Goal: Check status

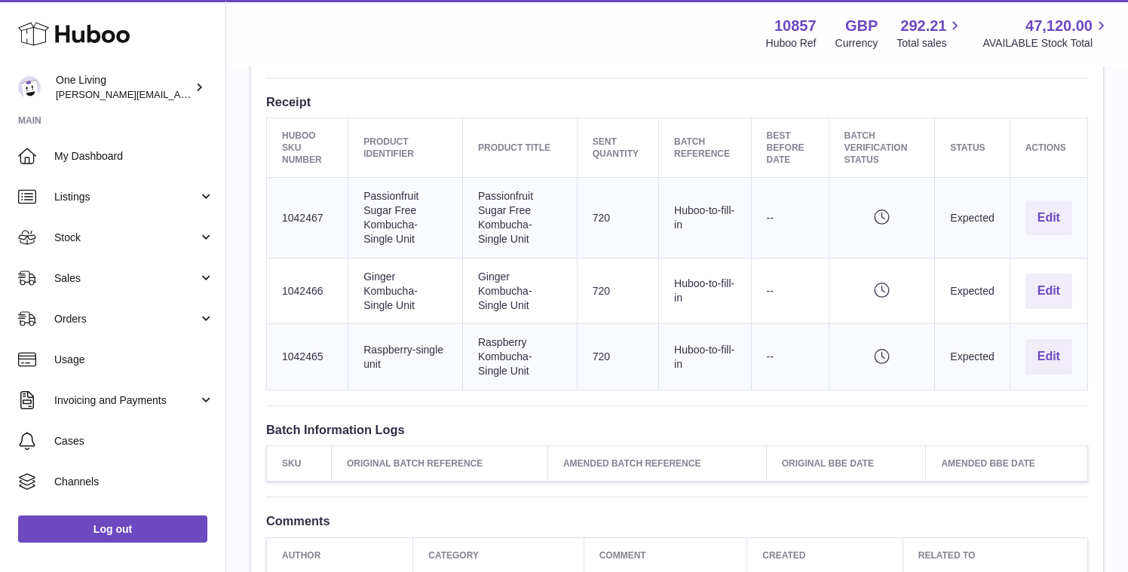
scroll to position [468, 0]
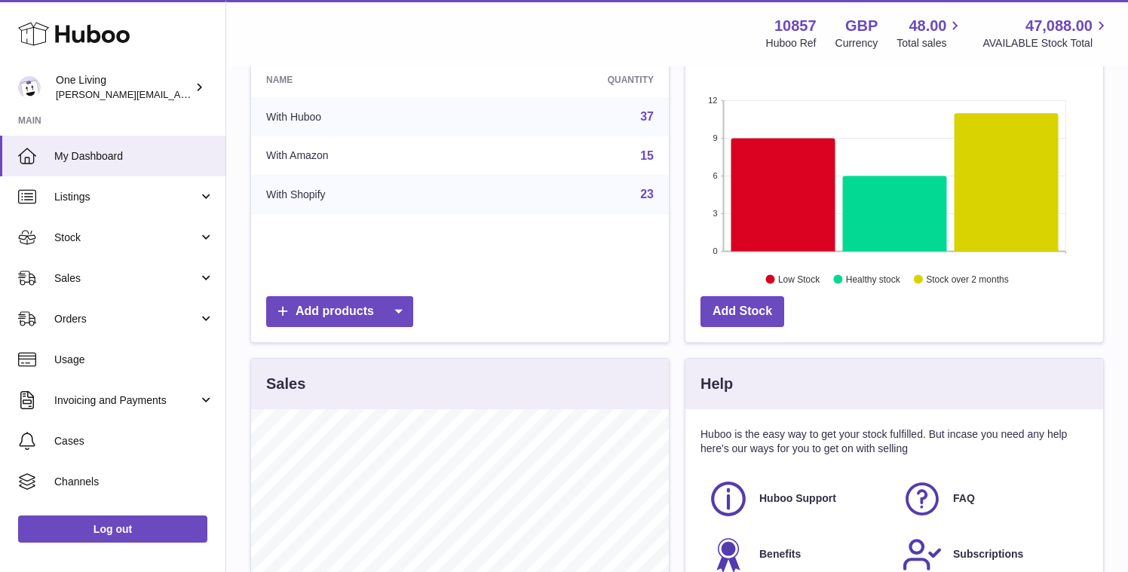
scroll to position [201, 0]
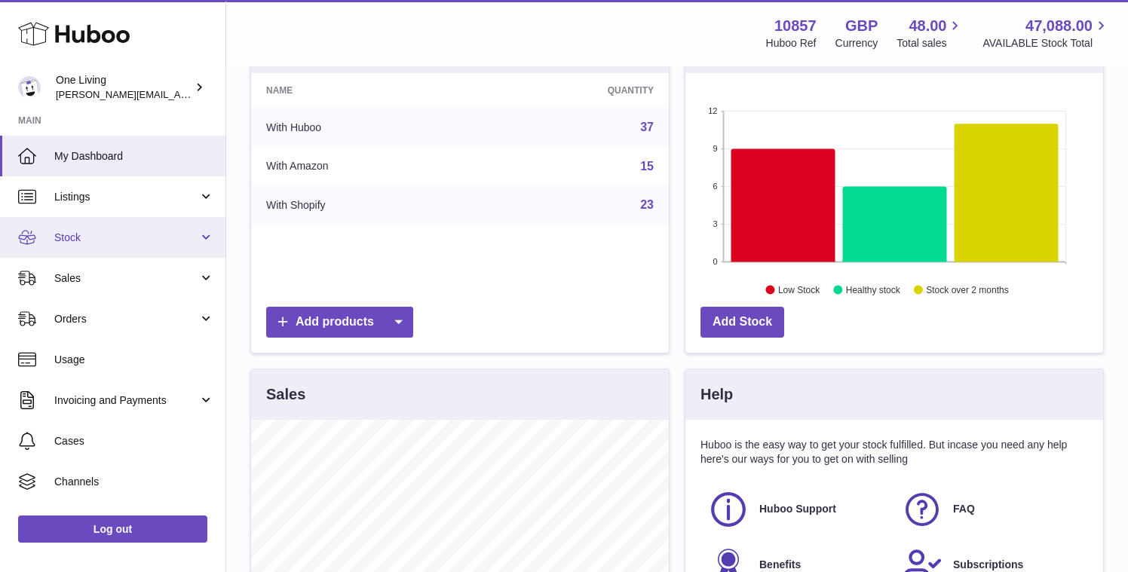
click at [195, 238] on span "Stock" at bounding box center [126, 238] width 144 height 14
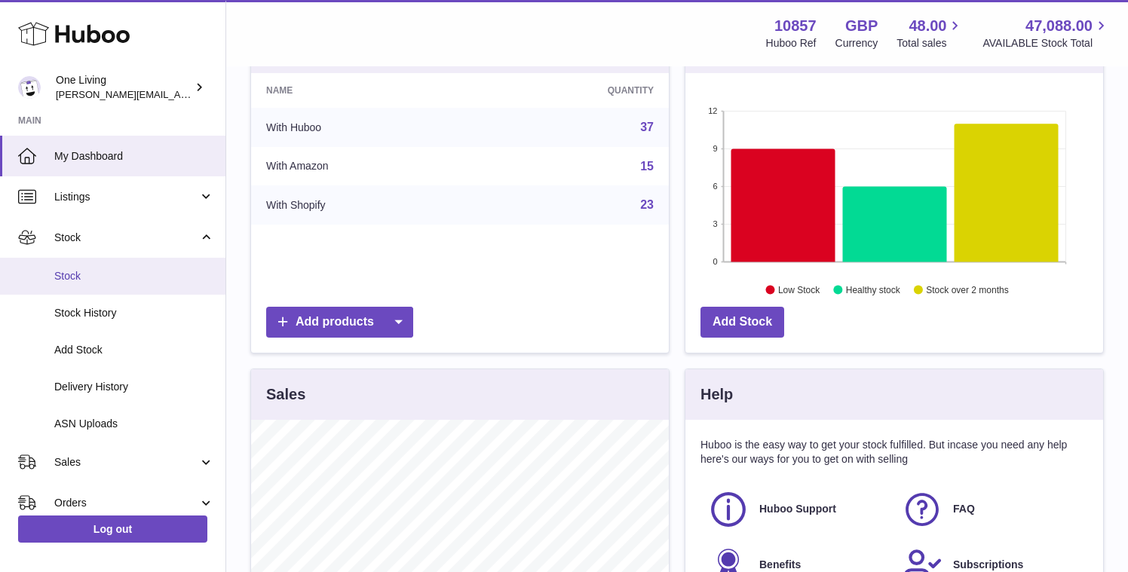
click at [140, 274] on span "Stock" at bounding box center [134, 276] width 160 height 14
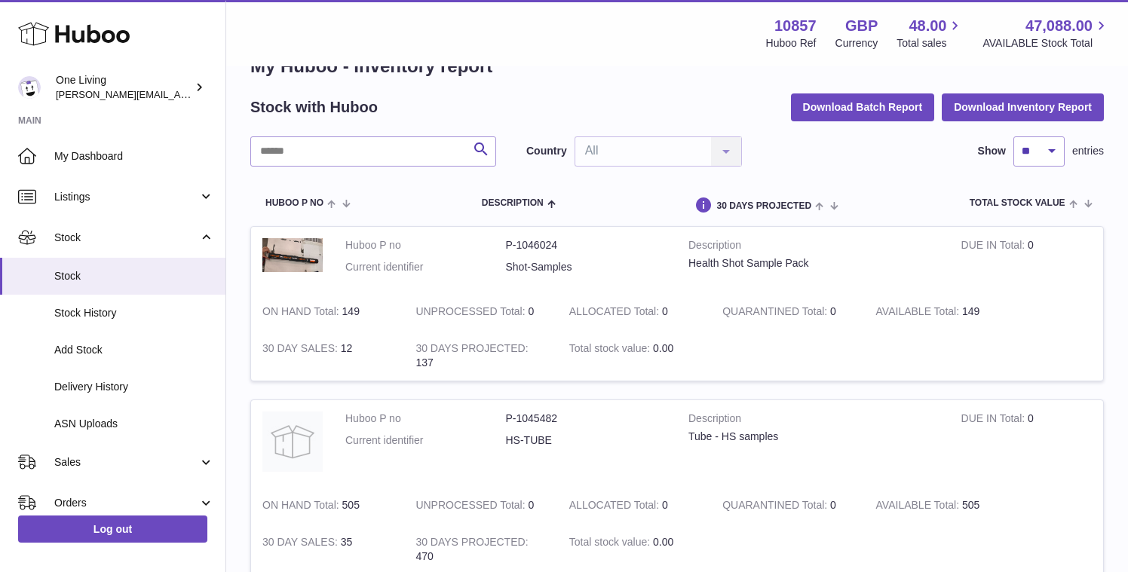
scroll to position [48, 0]
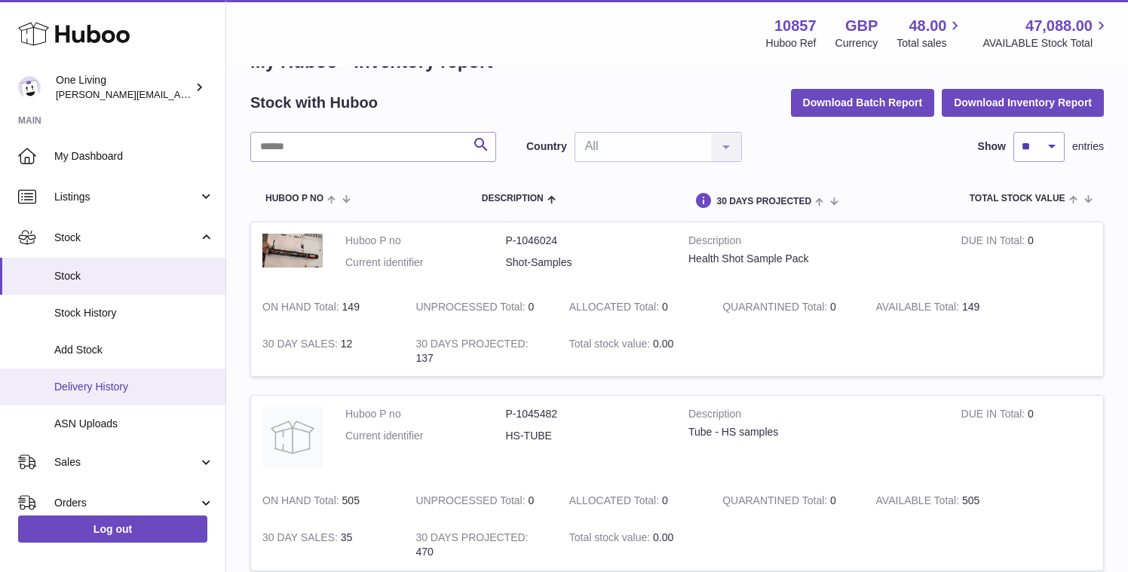
click at [141, 391] on span "Delivery History" at bounding box center [134, 387] width 160 height 14
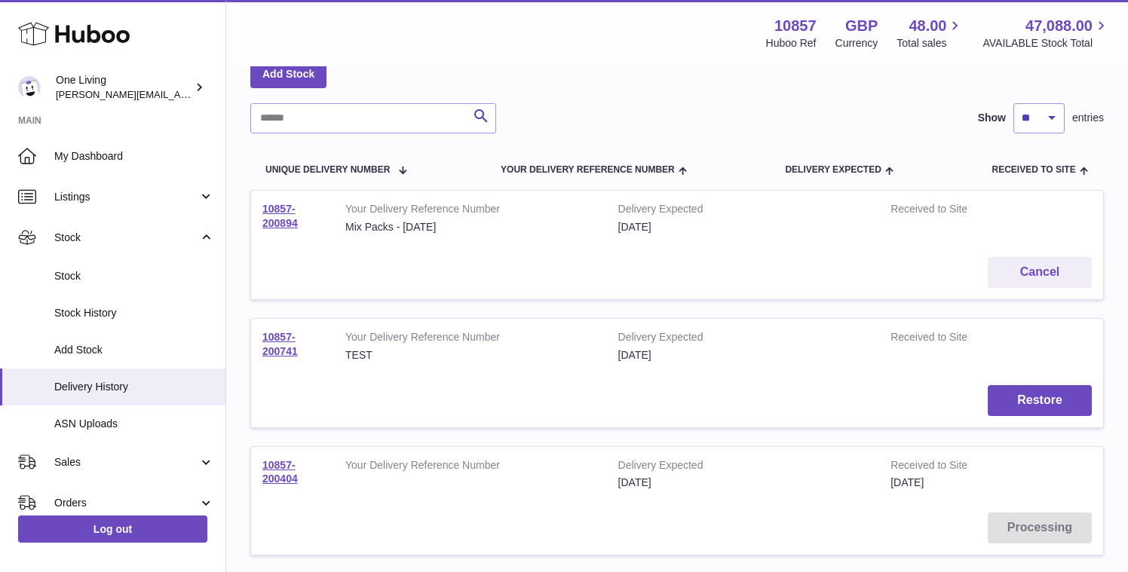
scroll to position [86, 0]
click at [270, 228] on link "10857-200894" at bounding box center [279, 214] width 35 height 26
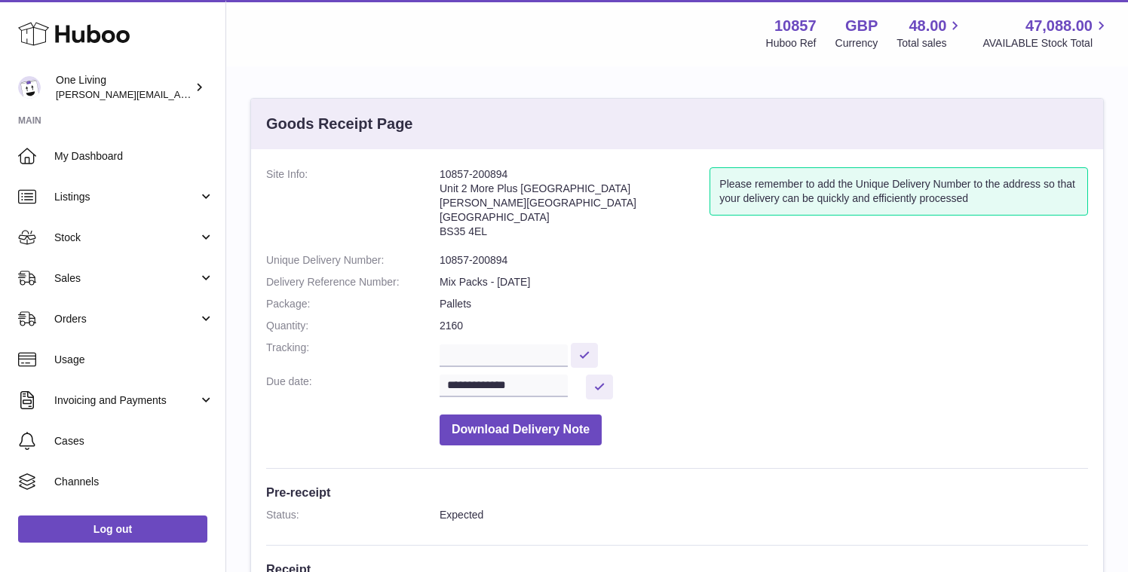
drag, startPoint x: 510, startPoint y: 178, endPoint x: 437, endPoint y: 168, distance: 73.8
click at [437, 168] on dl "**********" at bounding box center [677, 310] width 822 height 286
copy dl "10857-200894"
